Goal: Complete application form

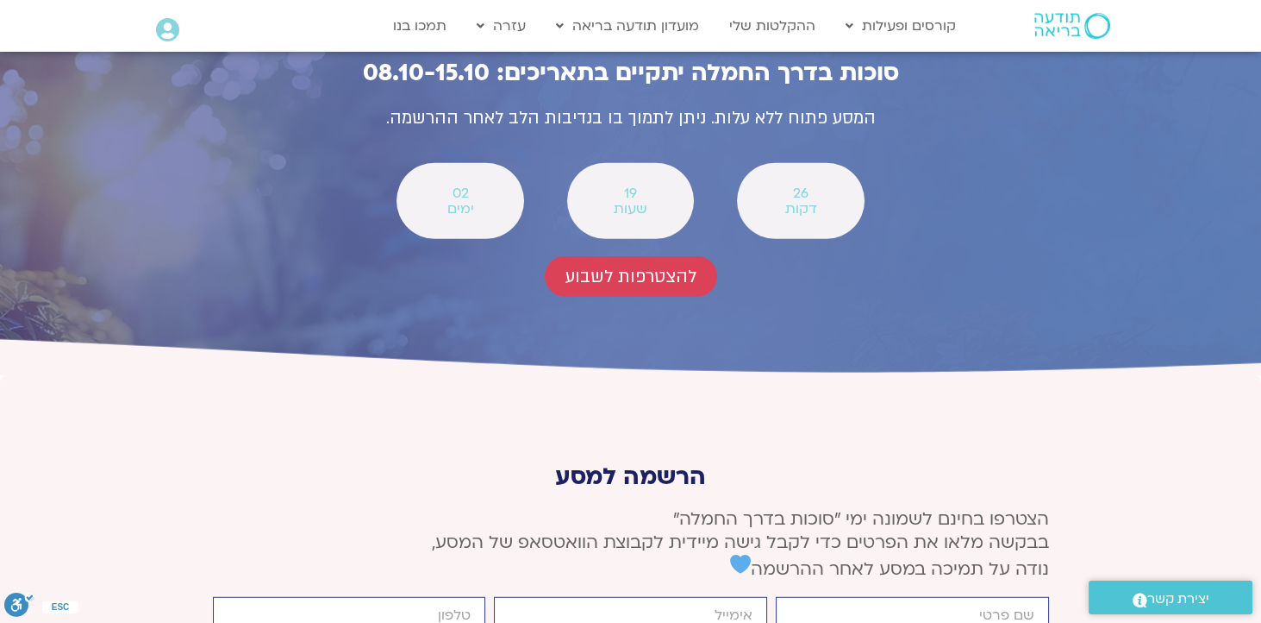
scroll to position [6292, 0]
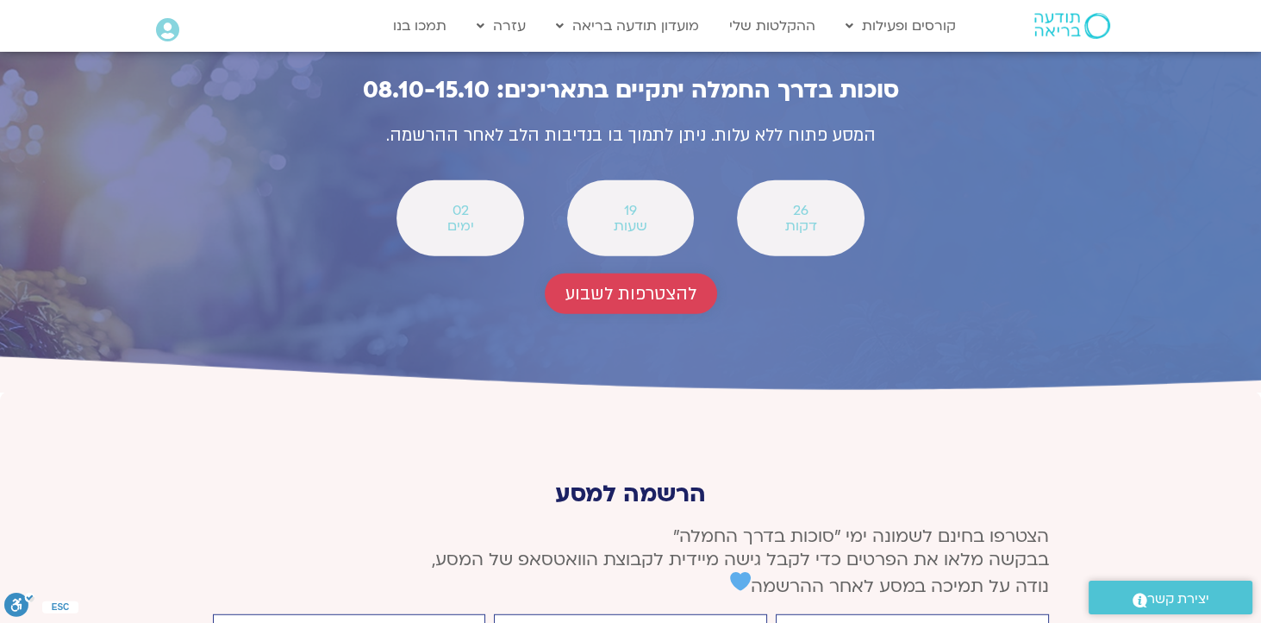
click at [591, 303] on span "להצטרפות לשבוע" at bounding box center [631, 294] width 131 height 20
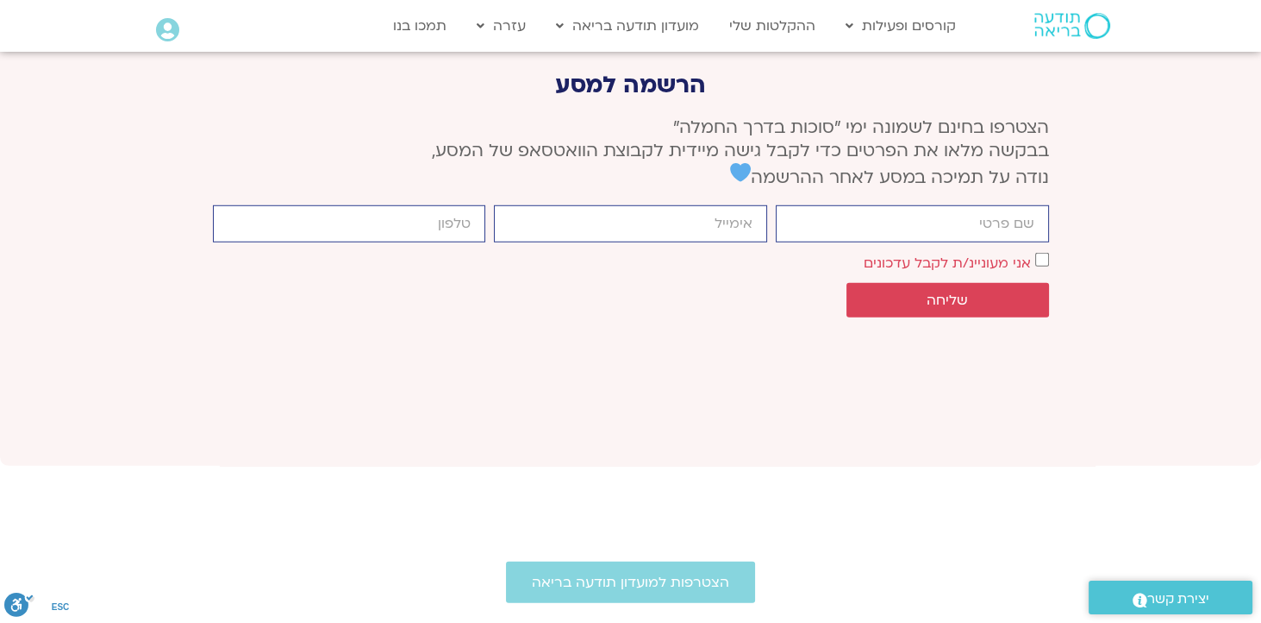
scroll to position [6670, 0]
click at [994, 242] on input "firstname" at bounding box center [912, 223] width 273 height 37
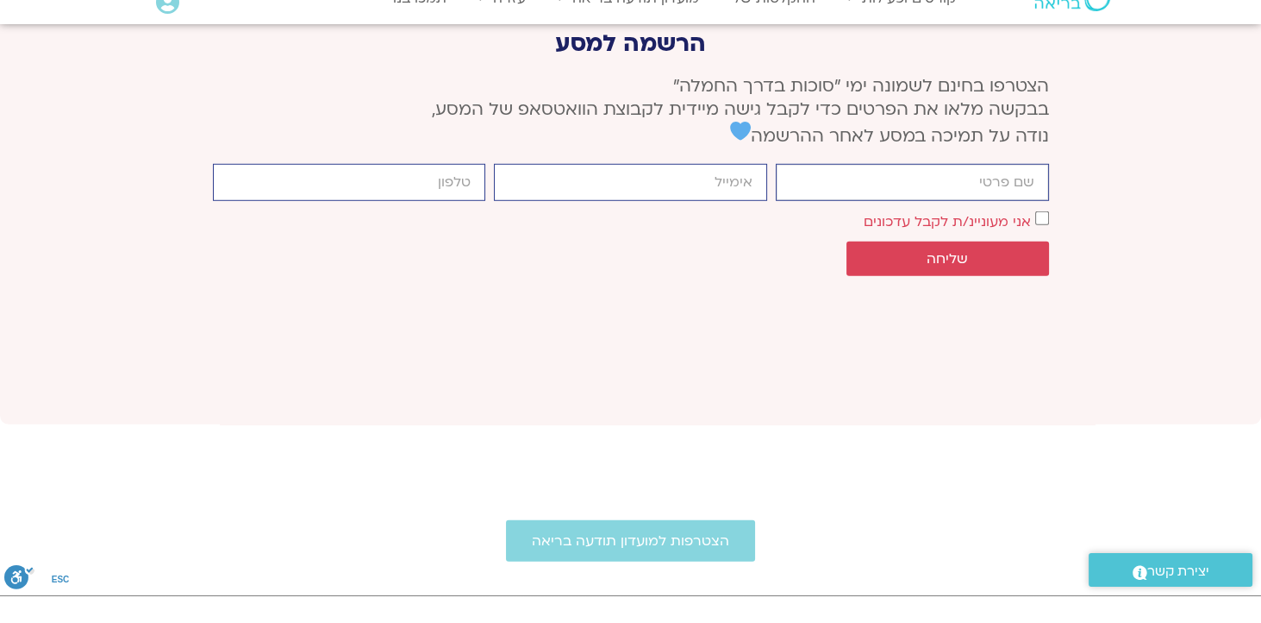
scroll to position [6712, 0]
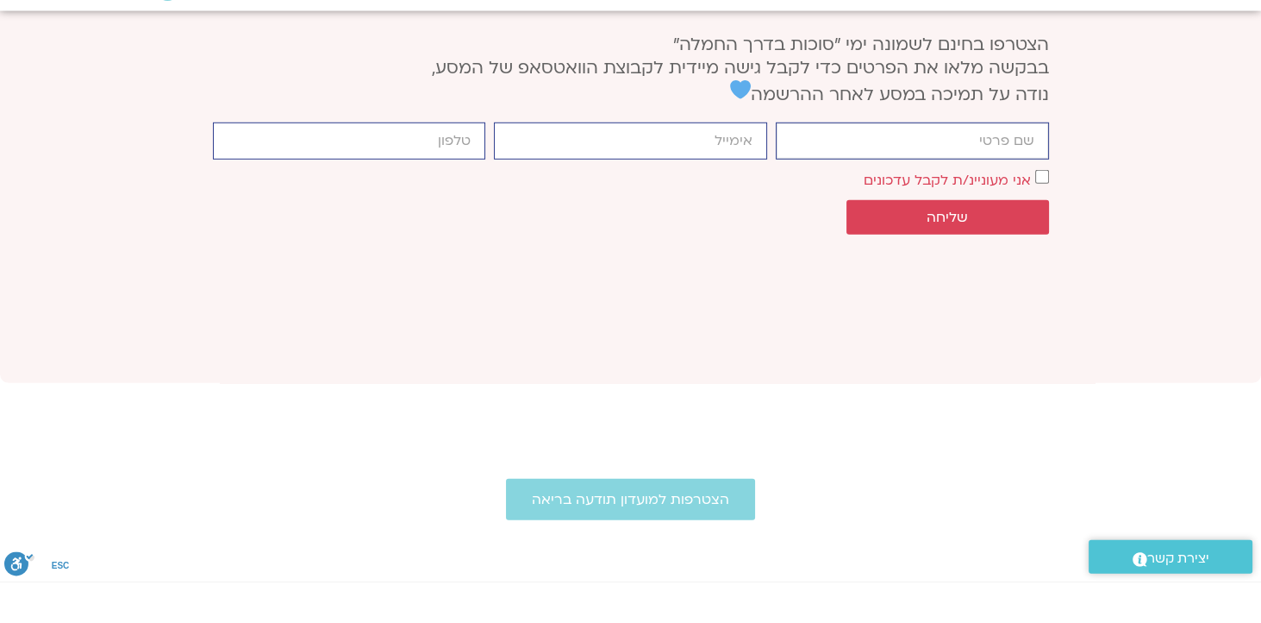
type input "[PERSON_NAME]"
type input "[EMAIL_ADDRESS][DOMAIN_NAME]"
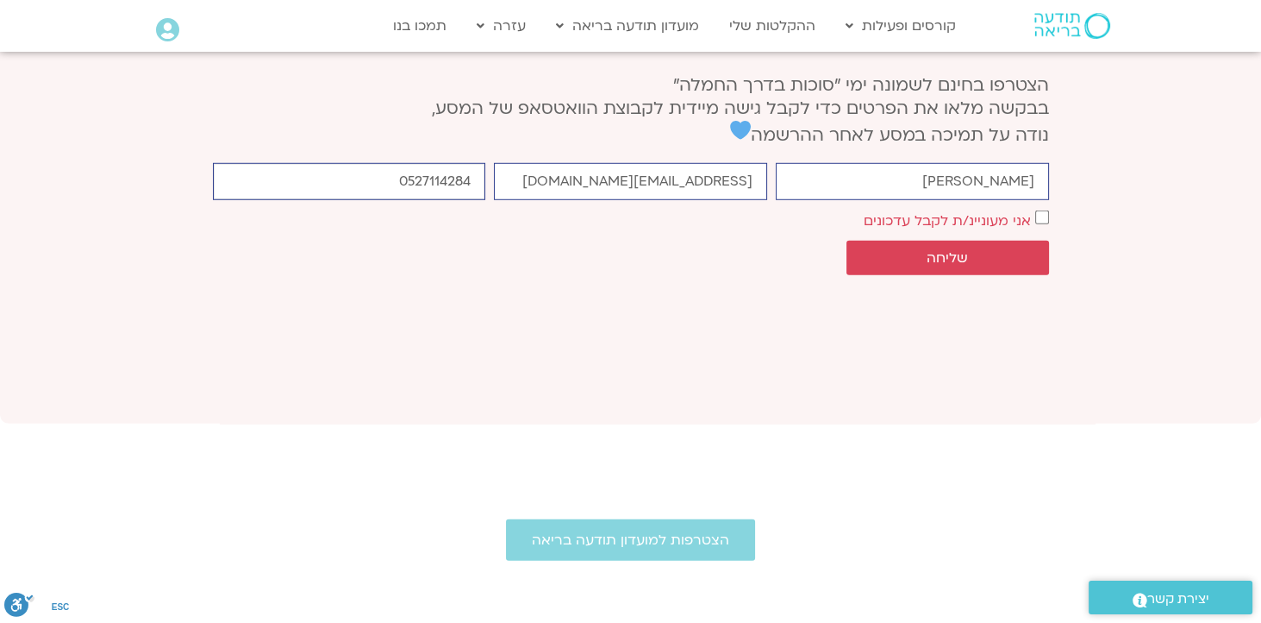
click at [476, 200] on input "0527114284" at bounding box center [349, 181] width 273 height 37
click at [404, 200] on input "0527114284" at bounding box center [349, 181] width 273 height 37
type input "052777284"
click at [886, 266] on span "שליחה" at bounding box center [947, 258] width 161 height 16
click at [866, 275] on button "שליחה" at bounding box center [948, 258] width 203 height 34
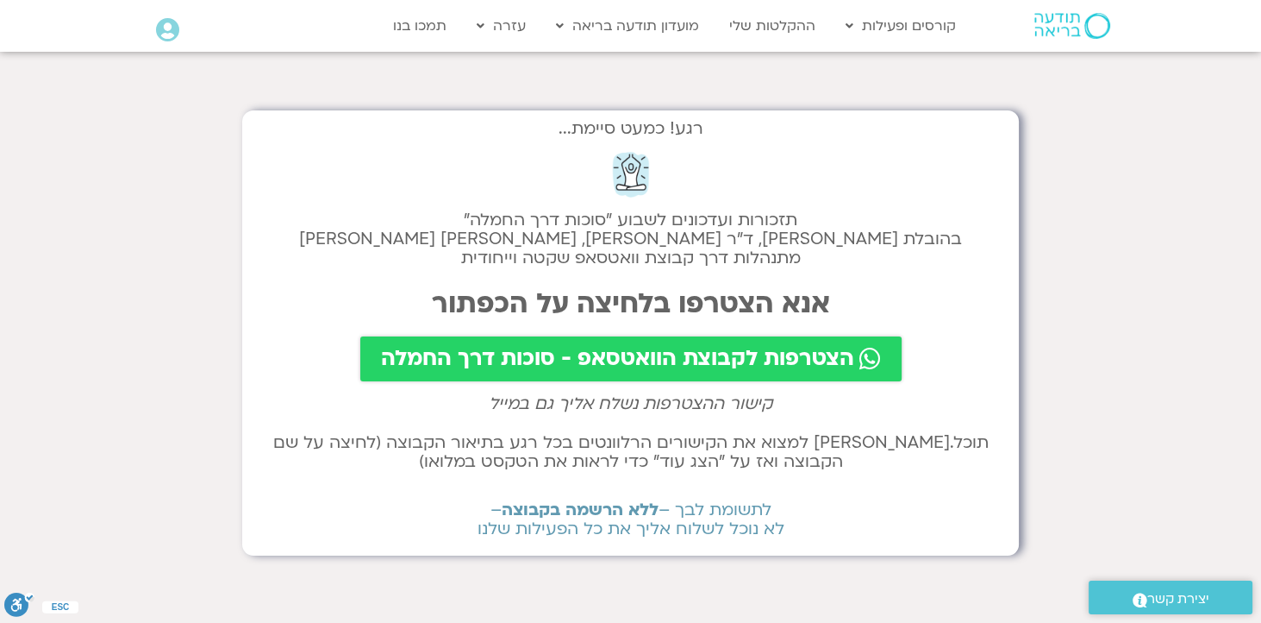
click at [523, 354] on span "הצטרפות לקבוצת הוואטסאפ - סוכות דרך החמלה" at bounding box center [617, 359] width 473 height 24
